Goal: Information Seeking & Learning: Learn about a topic

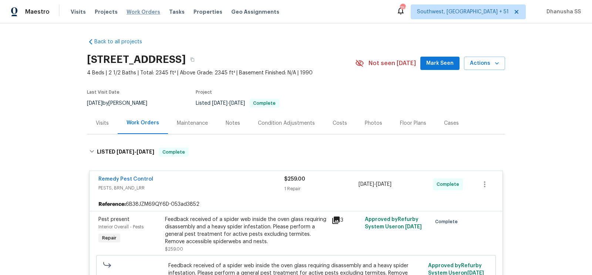
click at [144, 9] on span "Work Orders" at bounding box center [144, 11] width 34 height 7
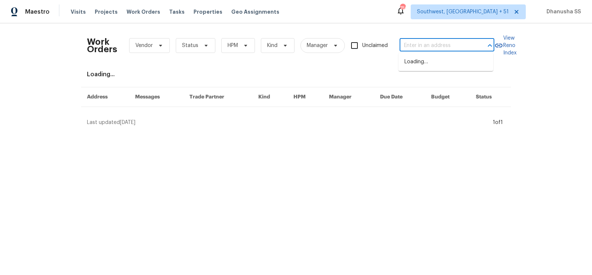
click at [441, 43] on input "text" at bounding box center [437, 45] width 74 height 11
paste input "[STREET_ADDRESS]"
type input "[STREET_ADDRESS]"
click at [435, 64] on li "[STREET_ADDRESS]" at bounding box center [446, 62] width 95 height 12
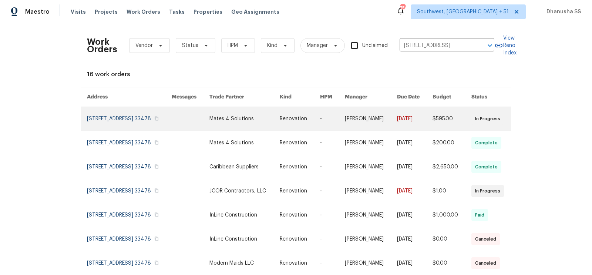
click at [280, 124] on link at bounding box center [245, 119] width 70 height 24
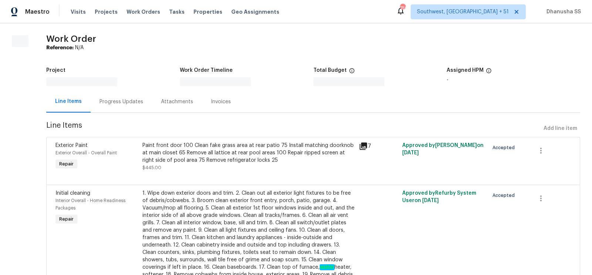
click at [72, 100] on div "Line Items" at bounding box center [68, 101] width 27 height 7
click at [74, 101] on div "Line Items" at bounding box center [68, 101] width 27 height 7
click at [77, 102] on div "Line Items" at bounding box center [68, 101] width 27 height 7
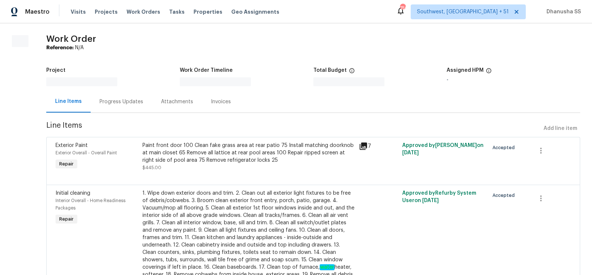
click at [211, 132] on span "Line Items" at bounding box center [293, 129] width 495 height 14
click at [143, 13] on span "Work Orders" at bounding box center [144, 11] width 34 height 7
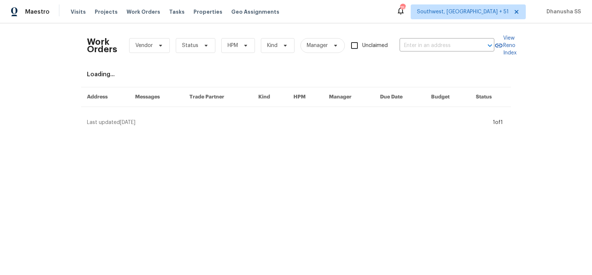
click at [466, 39] on div "Work Orders Vendor Status HPM Kind Manager Unclaimed ​" at bounding box center [291, 45] width 408 height 33
click at [451, 40] on input "text" at bounding box center [437, 45] width 74 height 11
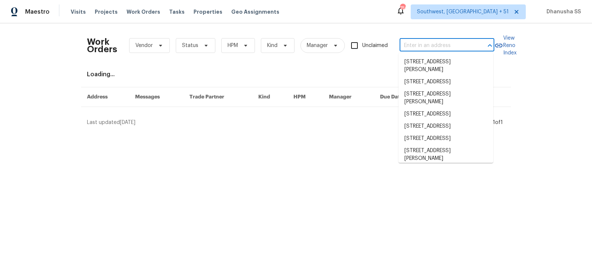
paste input "[STREET_ADDRESS]"
type input "[STREET_ADDRESS]"
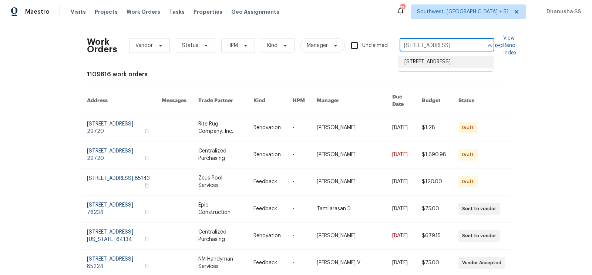
click at [437, 65] on li "[STREET_ADDRESS]" at bounding box center [446, 62] width 95 height 12
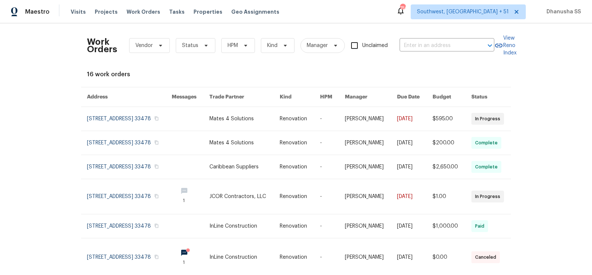
type input "[STREET_ADDRESS]"
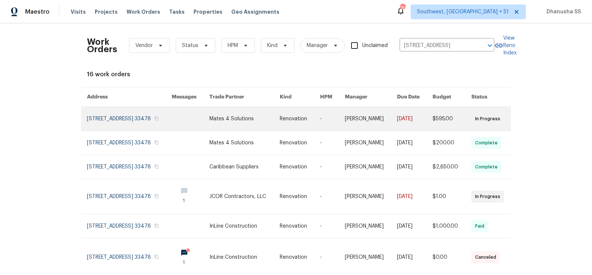
click at [243, 121] on link at bounding box center [245, 119] width 70 height 24
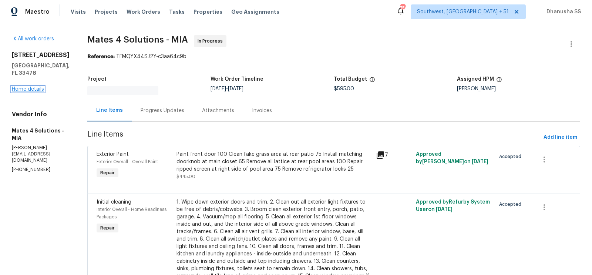
click at [15, 87] on link "Home details" at bounding box center [28, 89] width 32 height 5
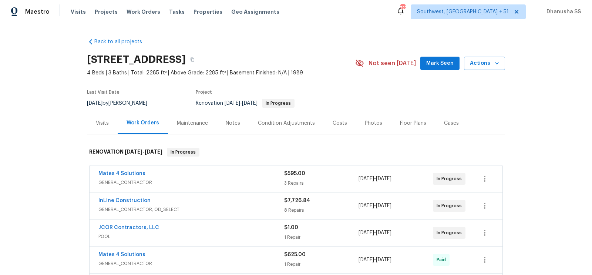
click at [107, 125] on div "Visits" at bounding box center [102, 123] width 13 height 7
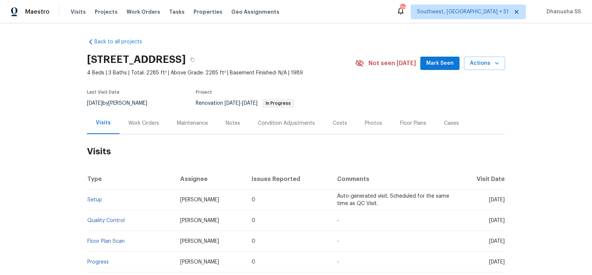
scroll to position [130, 0]
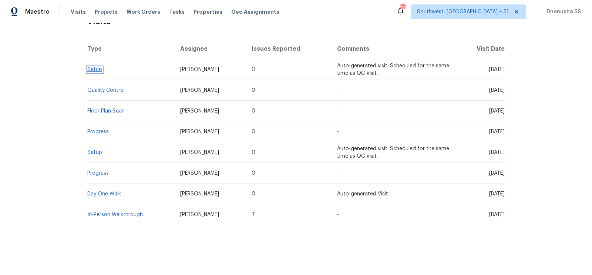
click at [96, 68] on link "Setup" at bounding box center [94, 69] width 15 height 5
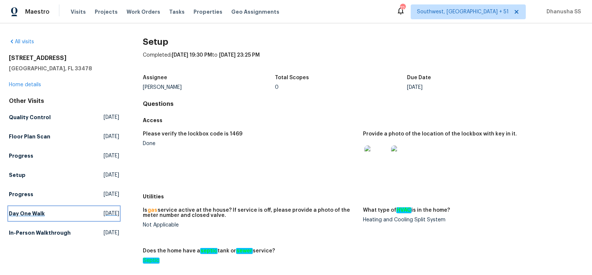
click at [39, 211] on h5 "Day One Walk" at bounding box center [27, 213] width 36 height 7
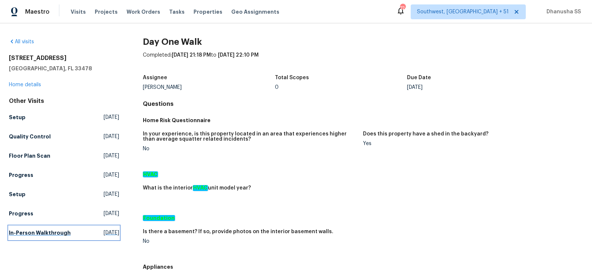
click at [18, 231] on h5 "In-Person Walkthrough" at bounding box center [40, 232] width 62 height 7
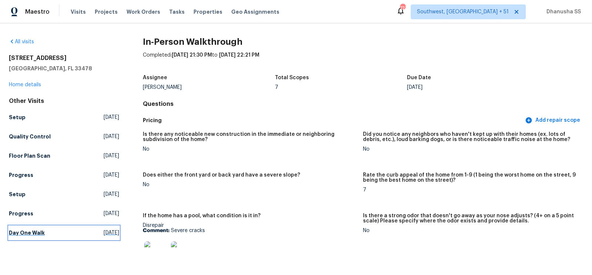
click at [104, 235] on span "[DATE]" at bounding box center [112, 232] width 16 height 7
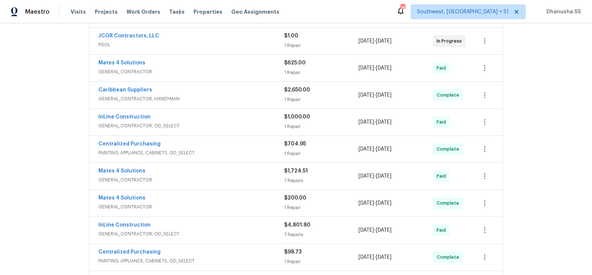
scroll to position [351, 0]
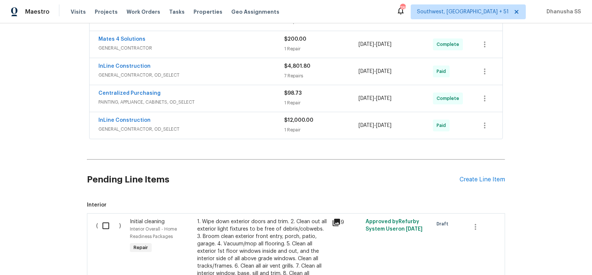
click at [241, 126] on span "GENERAL_CONTRACTOR, OD_SELECT" at bounding box center [191, 129] width 186 height 7
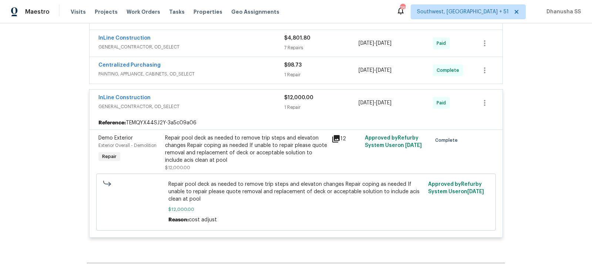
scroll to position [379, 0]
click at [234, 143] on div "Repair pool deck as needed to remove trip steps and elevaton changes Repair cop…" at bounding box center [246, 149] width 162 height 30
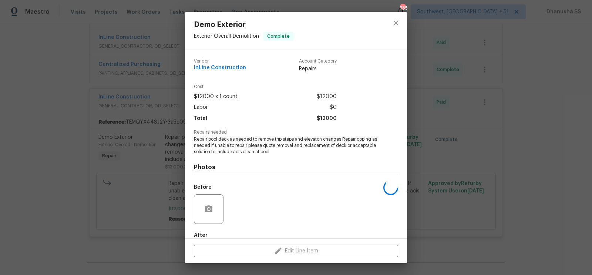
scroll to position [41, 0]
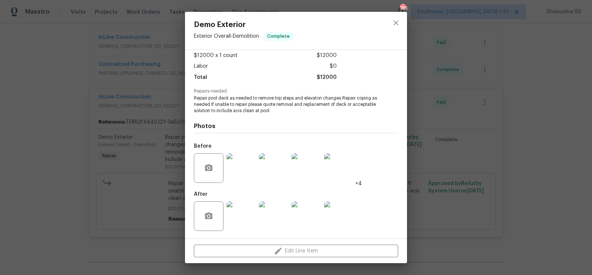
click at [245, 162] on img at bounding box center [242, 168] width 30 height 30
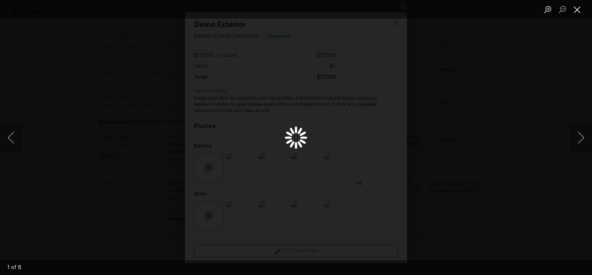
click at [577, 10] on button "Close lightbox" at bounding box center [577, 9] width 15 height 13
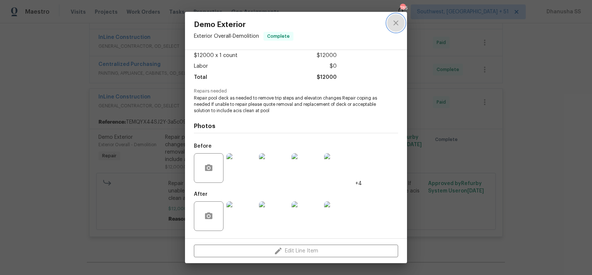
click at [402, 27] on button "close" at bounding box center [396, 23] width 18 height 18
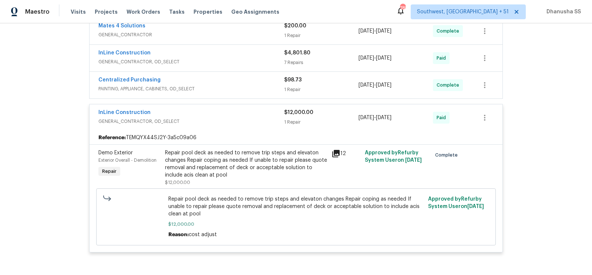
scroll to position [361, 0]
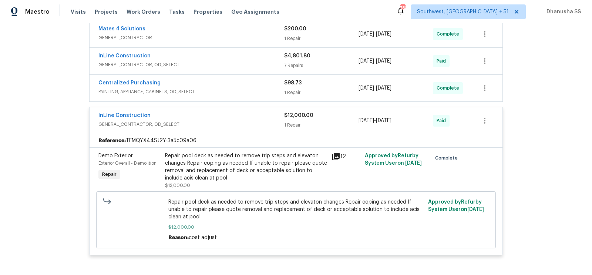
click at [272, 88] on span "PAINTING, APPLIANCE, CABINETS, OD_SELECT" at bounding box center [191, 91] width 186 height 7
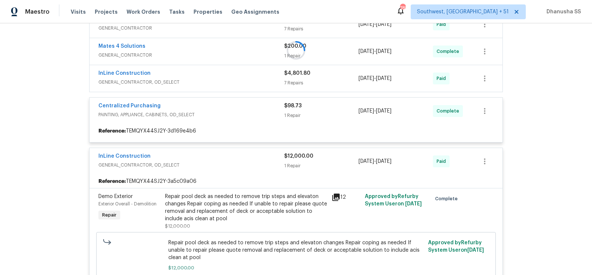
scroll to position [341, 0]
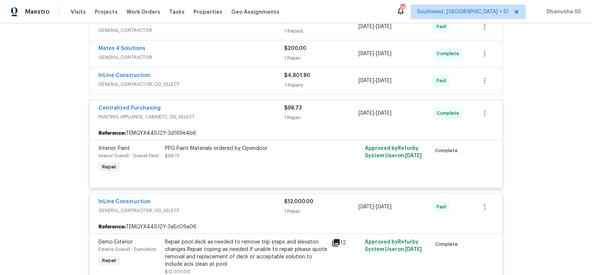
click at [263, 81] on span "GENERAL_CONTRACTOR, OD_SELECT" at bounding box center [191, 84] width 186 height 7
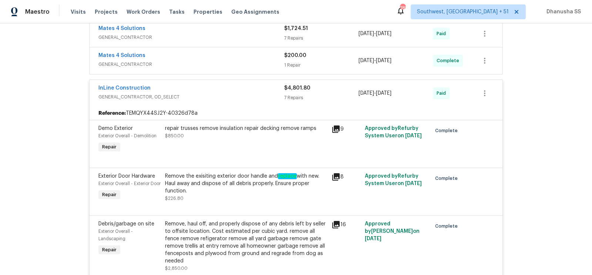
scroll to position [257, 0]
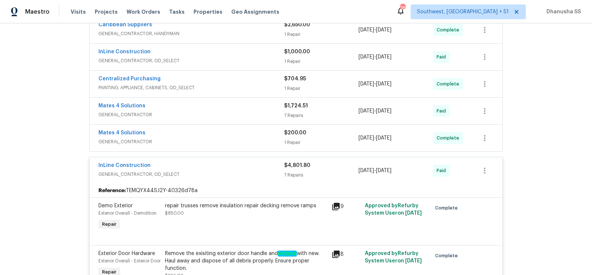
click at [258, 138] on span "GENERAL_CONTRACTOR" at bounding box center [191, 141] width 186 height 7
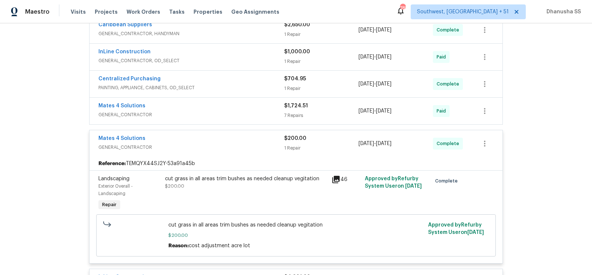
scroll to position [274, 0]
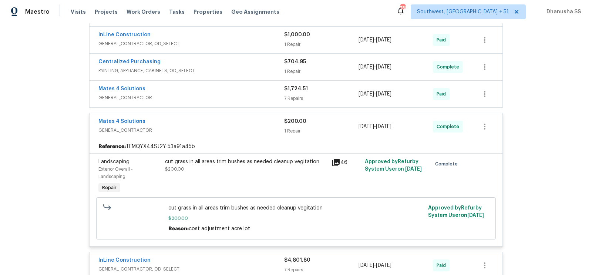
click at [256, 90] on div "Mates 4 Solutions" at bounding box center [191, 89] width 186 height 9
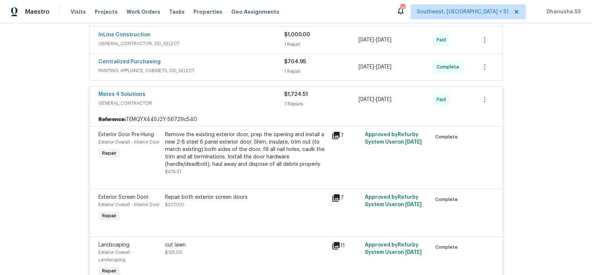
scroll to position [256, 0]
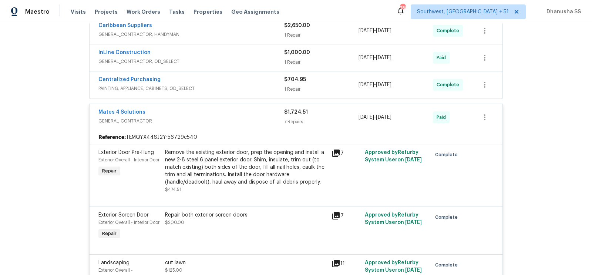
click at [256, 80] on div "Centralized Purchasing" at bounding box center [191, 80] width 186 height 9
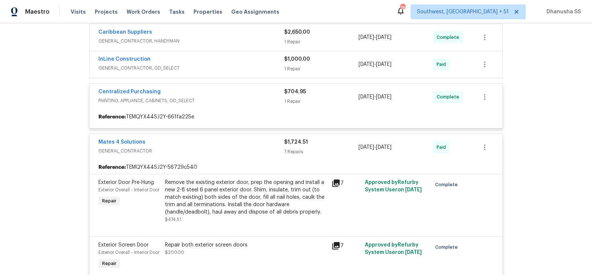
scroll to position [248, 0]
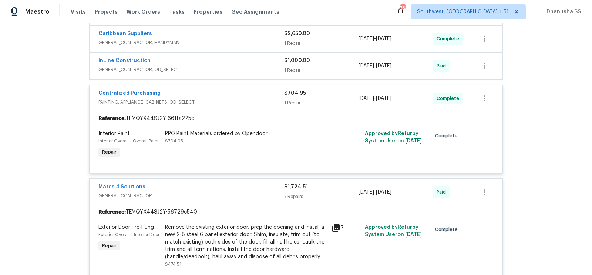
click at [246, 71] on div "InLine Construction GENERAL_CONTRACTOR, OD_SELECT" at bounding box center [191, 66] width 186 height 18
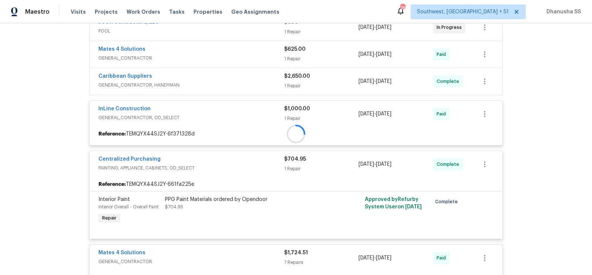
scroll to position [194, 0]
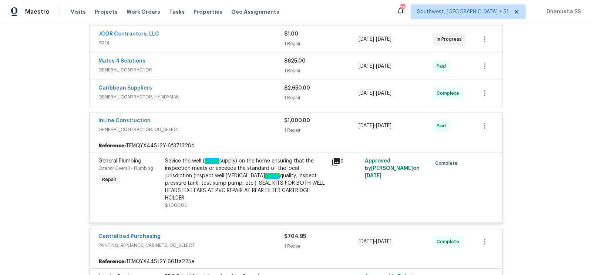
click at [261, 97] on span "GENERAL_CONTRACTOR, HANDYMAN" at bounding box center [191, 96] width 186 height 7
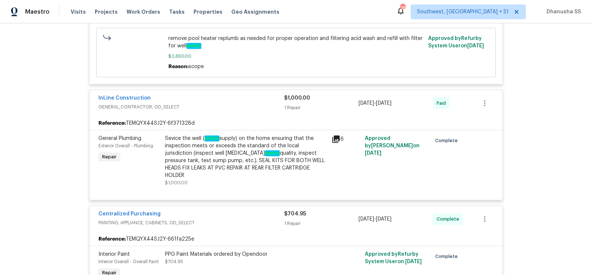
scroll to position [347, 0]
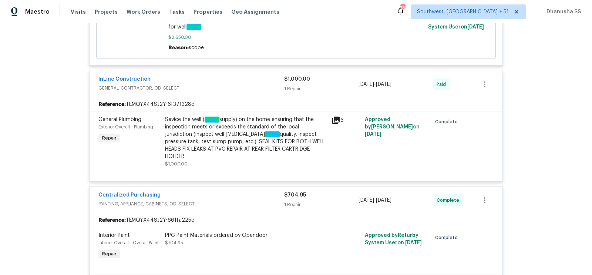
click at [252, 150] on div "Sevice the well ( water supply) on the home ensuring that the inspection meets …" at bounding box center [246, 138] width 162 height 44
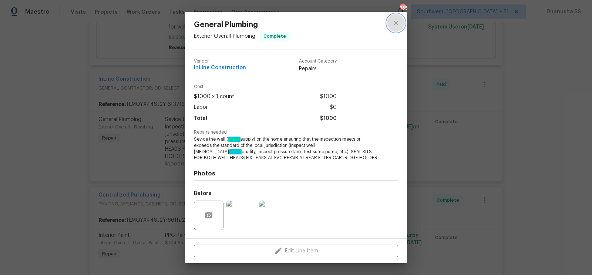
click at [396, 27] on button "close" at bounding box center [396, 23] width 18 height 18
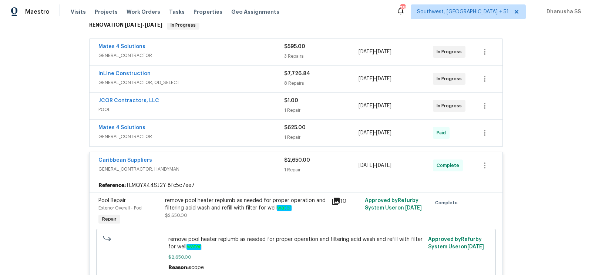
scroll to position [64, 0]
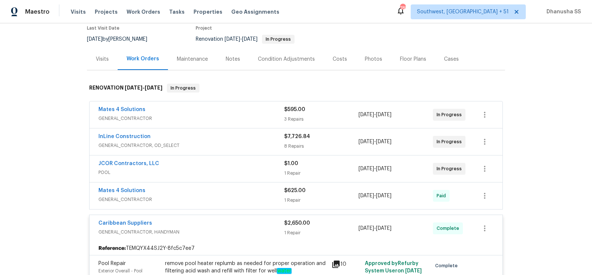
click at [246, 190] on div "Mates 4 Solutions" at bounding box center [191, 191] width 186 height 9
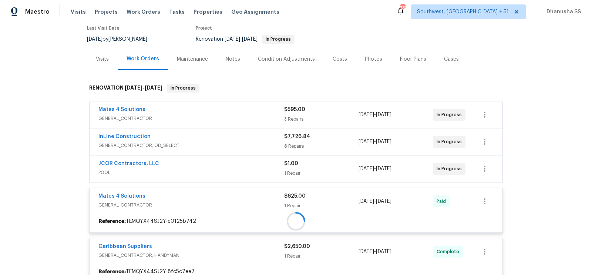
scroll to position [93, 0]
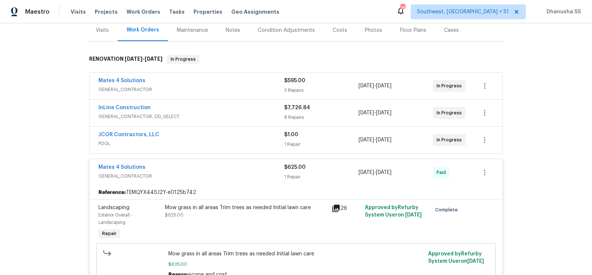
click at [242, 134] on div "JCOR Contractors, LLC" at bounding box center [191, 135] width 186 height 9
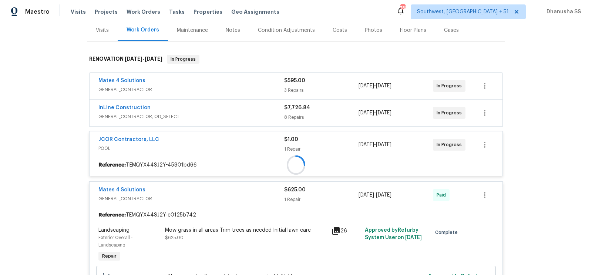
scroll to position [97, 0]
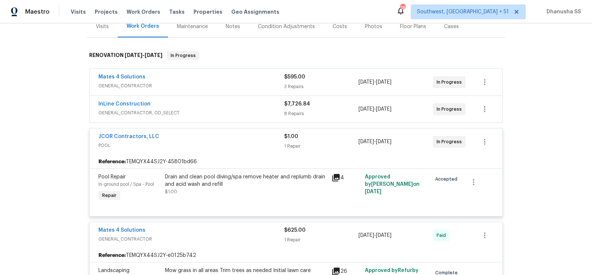
click at [249, 101] on div "InLine Construction" at bounding box center [191, 104] width 186 height 9
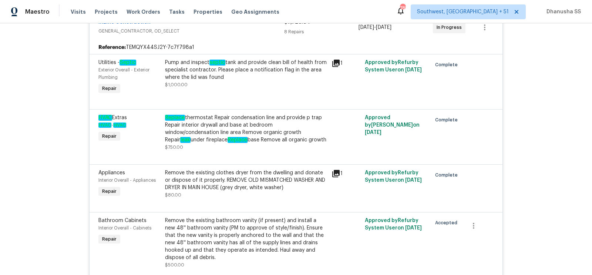
scroll to position [194, 0]
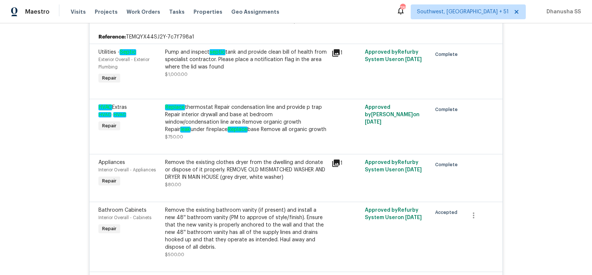
click at [262, 126] on div "Replace thermostat Repair condensation line and provide p trap Repair interior …" at bounding box center [246, 119] width 162 height 30
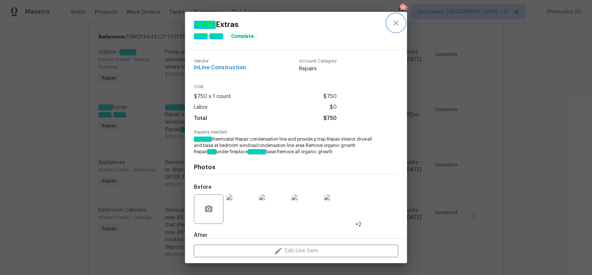
click at [395, 27] on icon "close" at bounding box center [396, 23] width 9 height 9
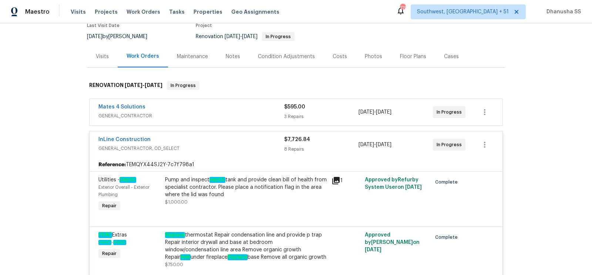
scroll to position [43, 0]
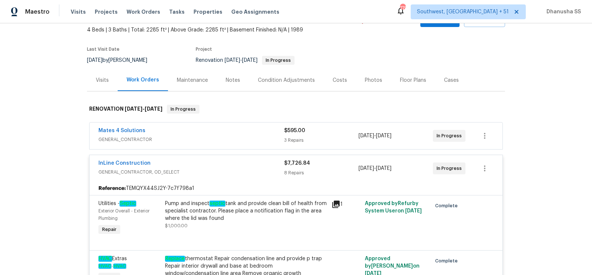
click at [234, 132] on div "Mates 4 Solutions" at bounding box center [191, 131] width 186 height 9
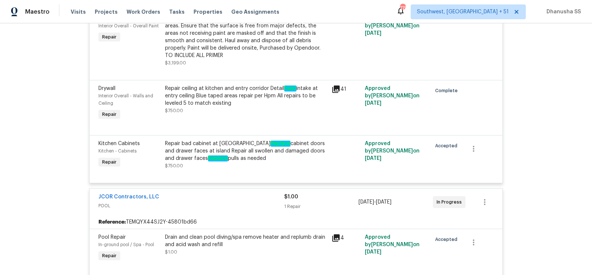
scroll to position [917, 0]
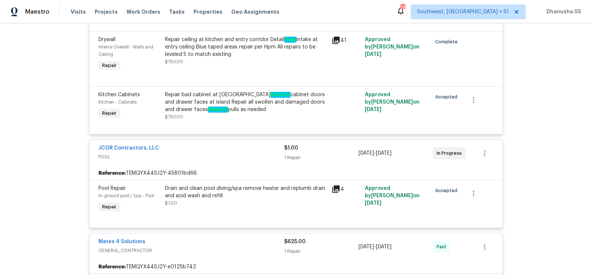
click at [203, 57] on div "Repair ceiling at kitchen and entry corridor Detail hvac intake at entry ceilin…" at bounding box center [246, 51] width 162 height 30
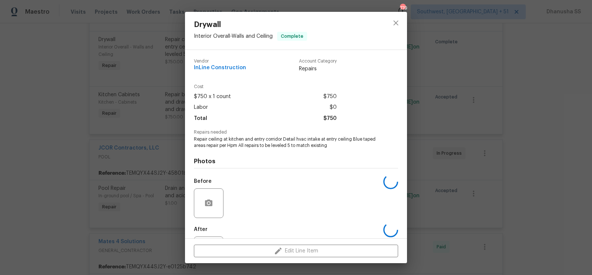
scroll to position [35, 0]
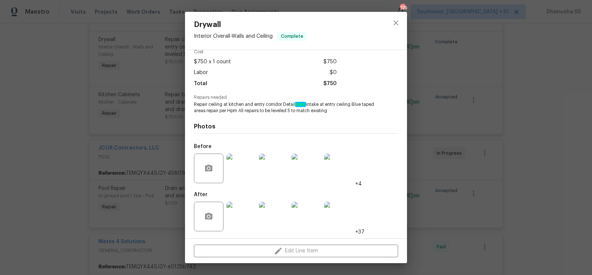
click at [244, 172] on img at bounding box center [242, 169] width 30 height 30
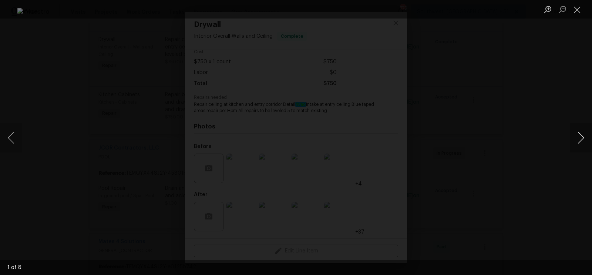
click at [577, 137] on button "Next image" at bounding box center [581, 138] width 22 height 30
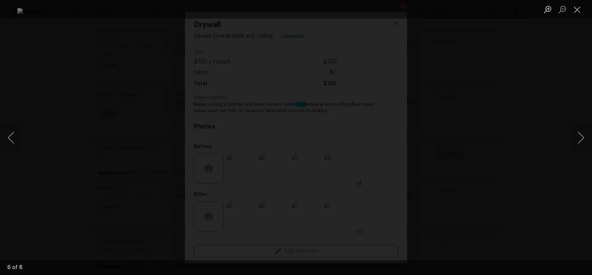
click at [550, 111] on div "Lightbox" at bounding box center [296, 137] width 592 height 275
click at [581, 9] on button "Close lightbox" at bounding box center [577, 9] width 15 height 13
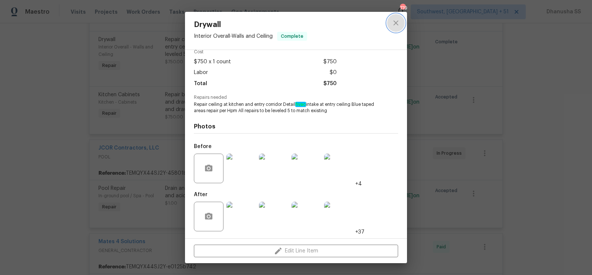
click at [399, 17] on button "close" at bounding box center [396, 23] width 18 height 18
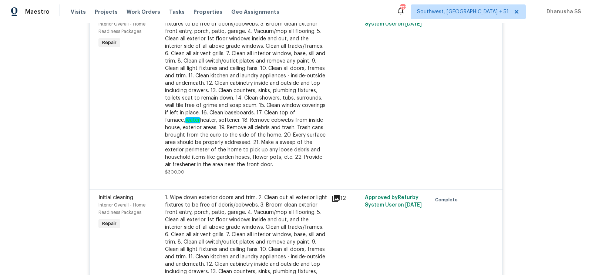
scroll to position [1980, 0]
